Goal: Check status

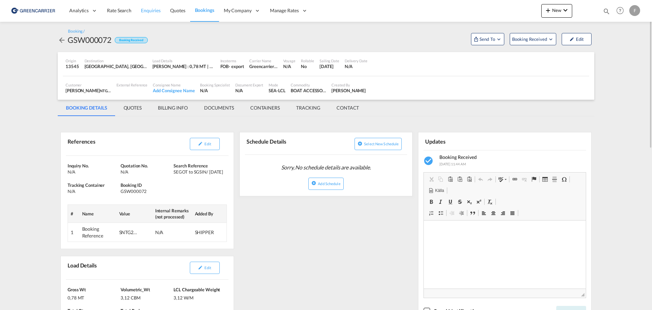
click at [147, 12] on span "Enquiries" at bounding box center [151, 10] width 20 height 6
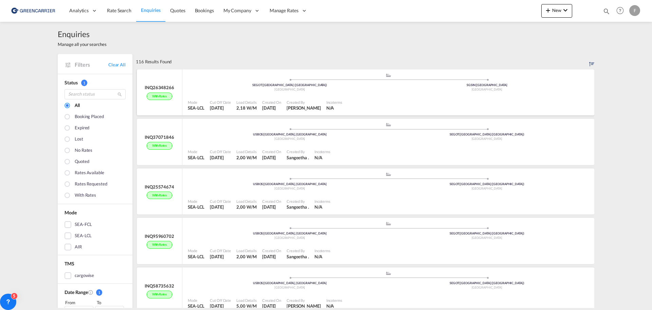
click at [295, 105] on span "[PERSON_NAME]" at bounding box center [304, 107] width 34 height 5
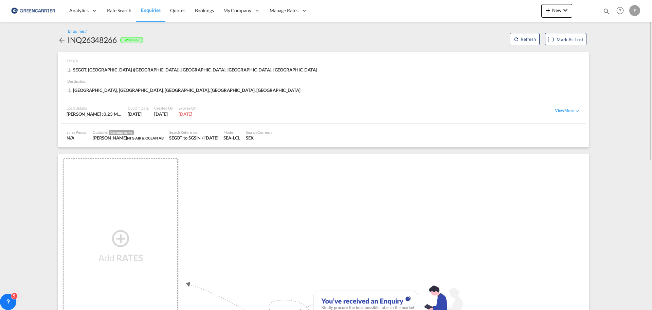
click at [151, 13] on span "Enquiries" at bounding box center [151, 10] width 20 height 6
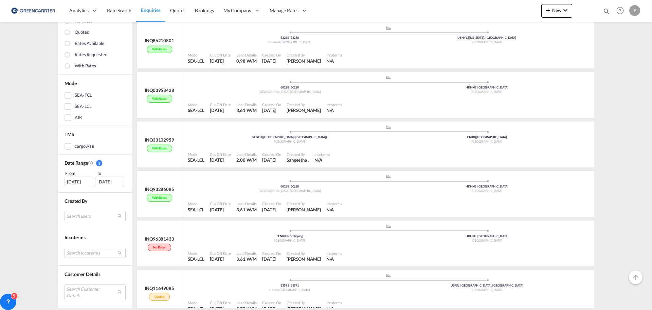
scroll to position [3613, 0]
